Goal: Book appointment/travel/reservation

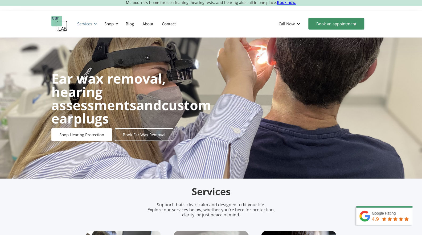
click at [96, 25] on div at bounding box center [95, 24] width 4 height 4
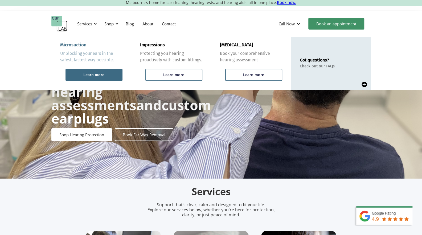
click at [92, 79] on div "Learn more" at bounding box center [93, 75] width 57 height 12
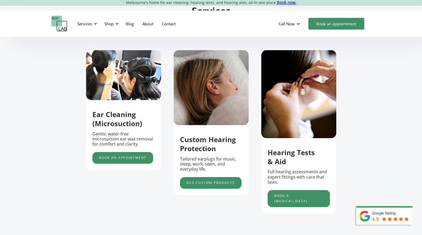
scroll to position [186, 0]
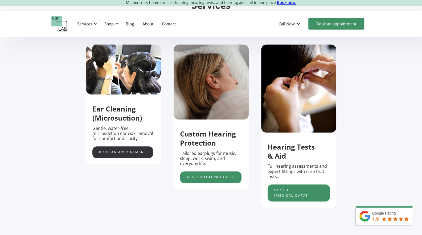
click at [135, 153] on link "Book an appointment" at bounding box center [122, 152] width 61 height 12
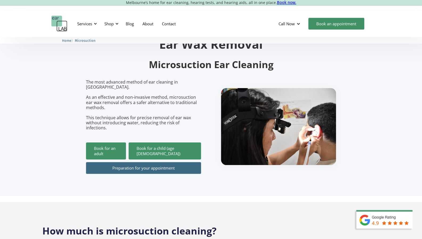
scroll to position [27, 0]
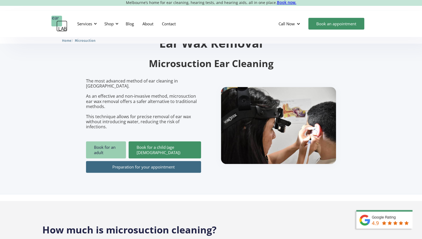
click at [118, 141] on link "Book for an adult" at bounding box center [106, 149] width 40 height 17
